Goal: Information Seeking & Learning: Learn about a topic

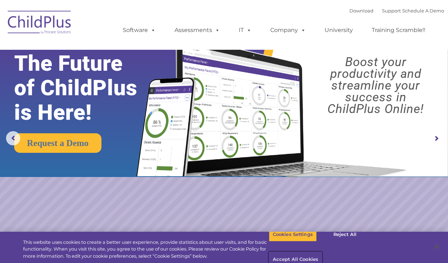
click at [322, 252] on button "Accept All Cookies" at bounding box center [295, 259] width 53 height 15
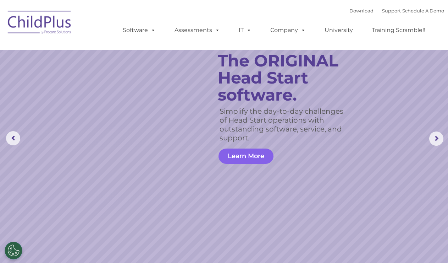
click at [242, 160] on link "Learn More" at bounding box center [246, 155] width 55 height 15
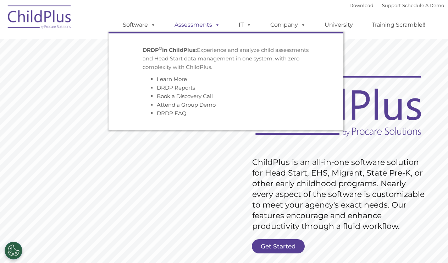
click at [188, 26] on link "Assessments" at bounding box center [198, 25] width 60 height 14
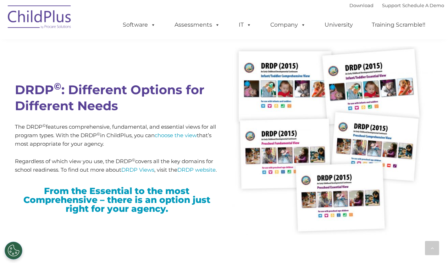
scroll to position [1742, 0]
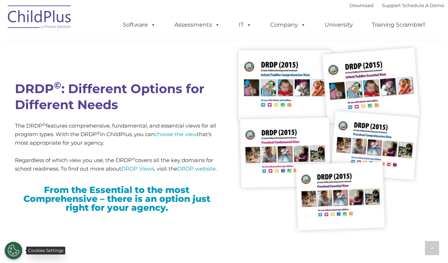
click at [17, 250] on button "Cookies Settings" at bounding box center [14, 250] width 18 height 18
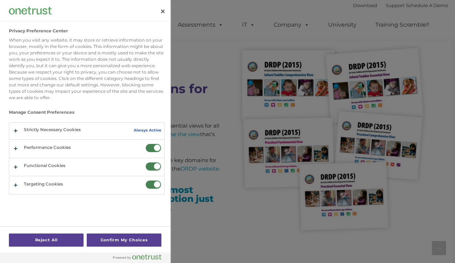
click at [232, 227] on div at bounding box center [227, 131] width 455 height 263
click at [165, 10] on button "Close" at bounding box center [163, 12] width 16 height 16
